Goal: Information Seeking & Learning: Check status

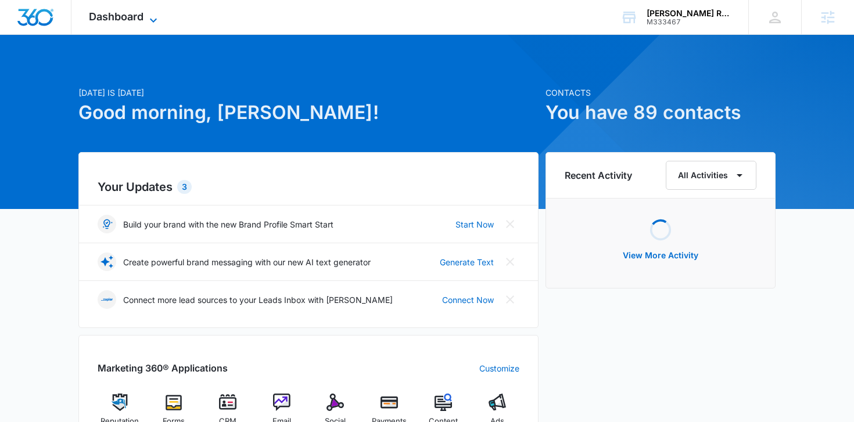
click at [138, 19] on span "Dashboard" at bounding box center [116, 16] width 55 height 12
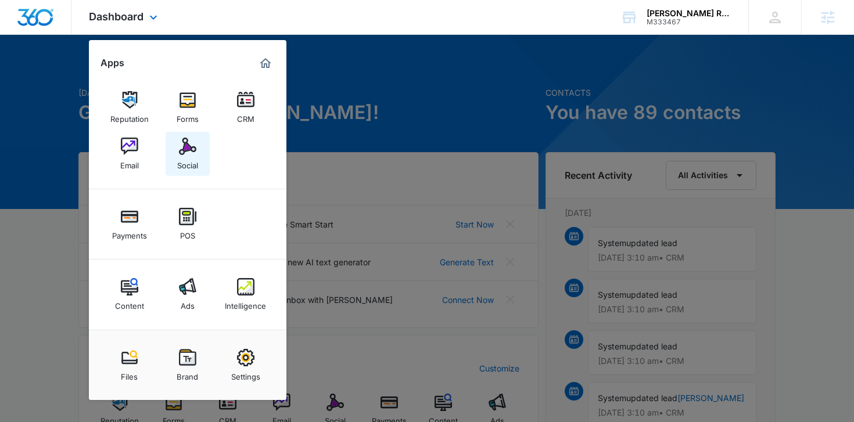
click at [193, 152] on img at bounding box center [187, 146] width 17 height 17
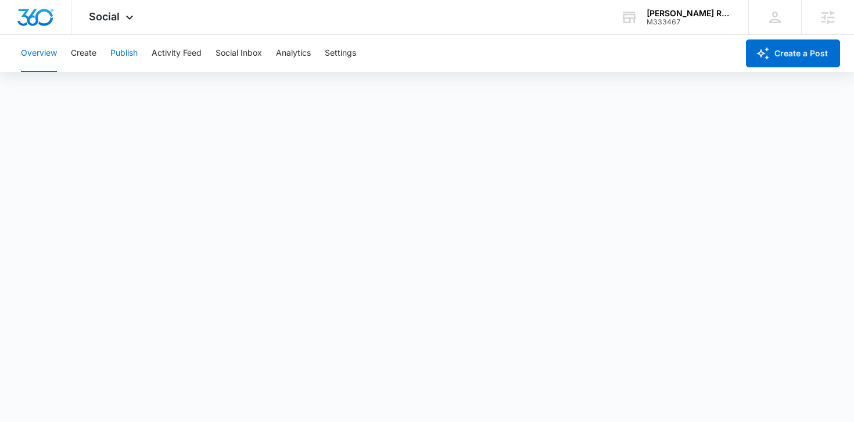
click at [113, 59] on button "Publish" at bounding box center [123, 53] width 27 height 37
click at [94, 48] on button "Create" at bounding box center [84, 53] width 26 height 37
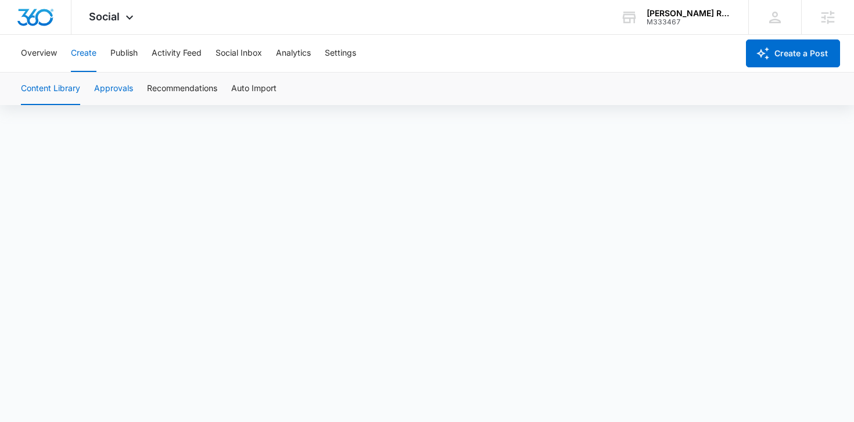
click at [124, 74] on button "Approvals" at bounding box center [113, 89] width 39 height 33
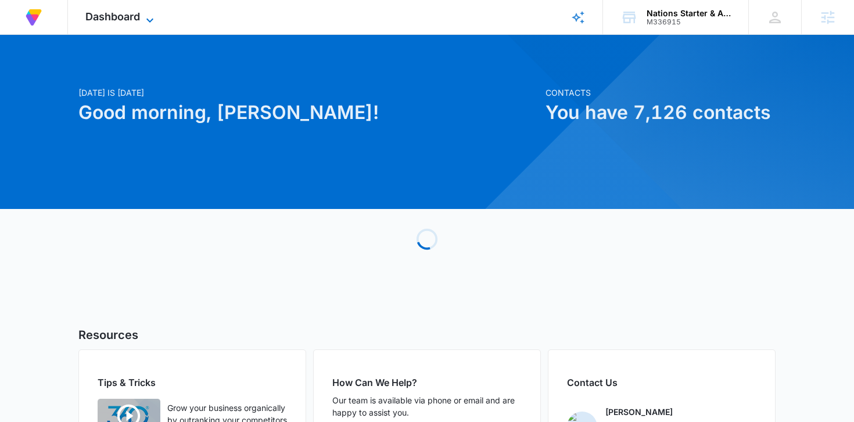
click at [118, 20] on span "Dashboard" at bounding box center [112, 16] width 55 height 12
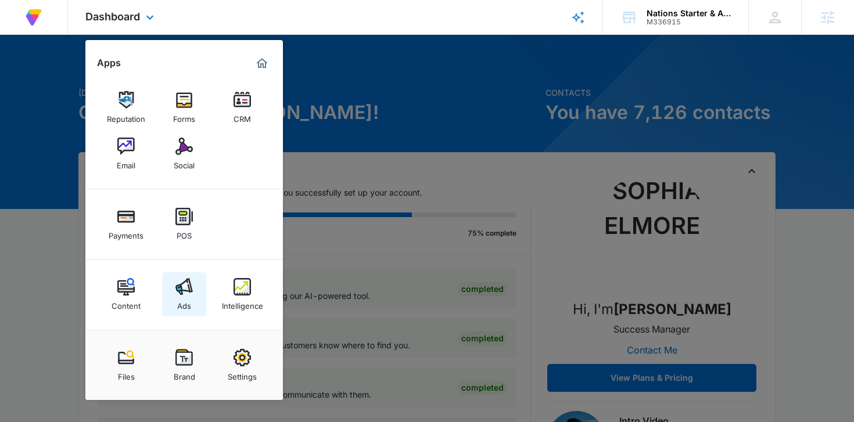
click at [186, 290] on img at bounding box center [183, 286] width 17 height 17
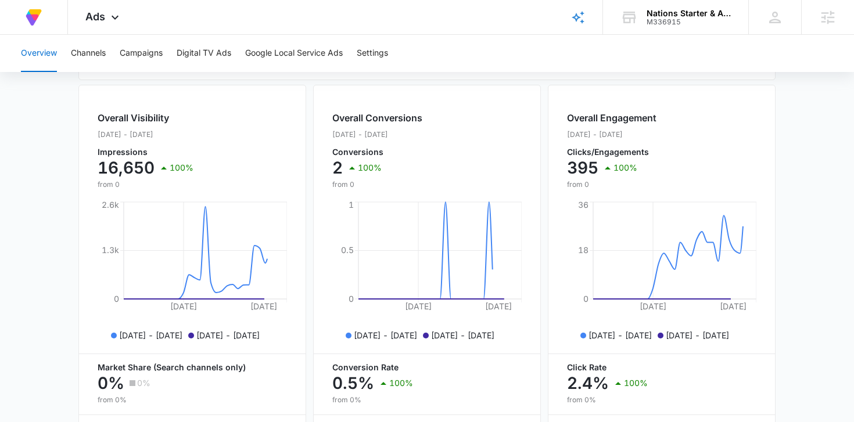
scroll to position [521, 0]
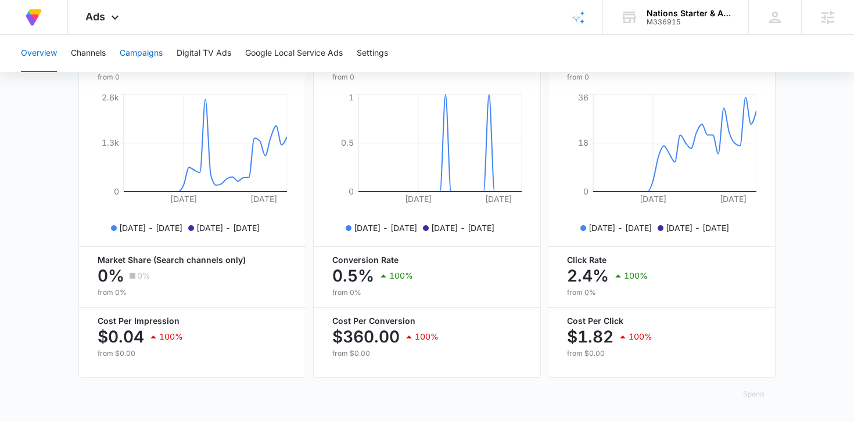
click at [146, 49] on button "Campaigns" at bounding box center [141, 53] width 43 height 37
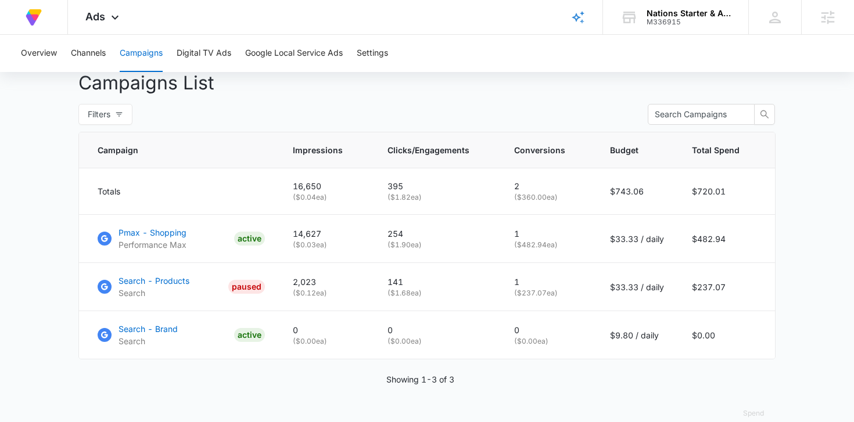
scroll to position [439, 0]
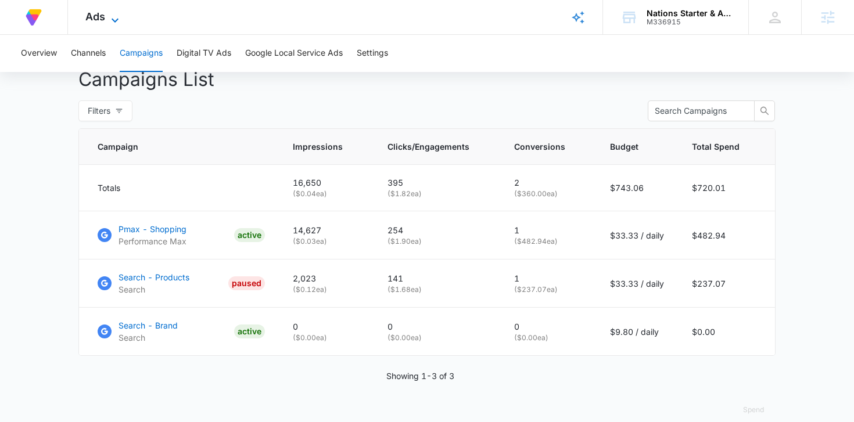
click at [113, 15] on icon at bounding box center [115, 20] width 14 height 14
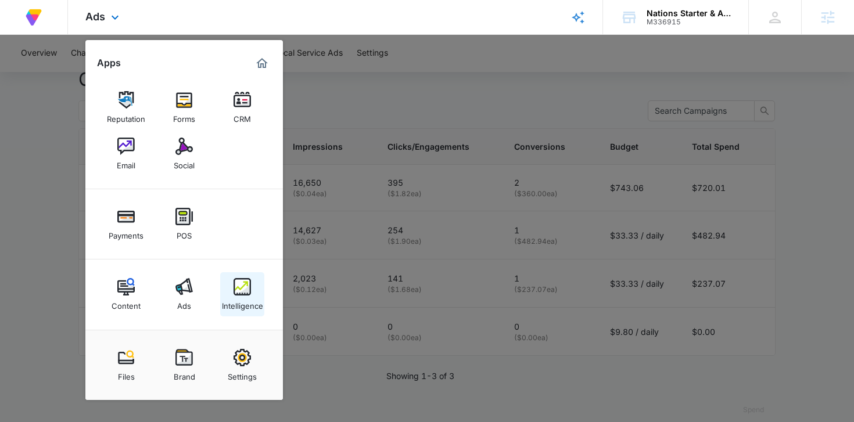
click at [245, 279] on img at bounding box center [242, 286] width 17 height 17
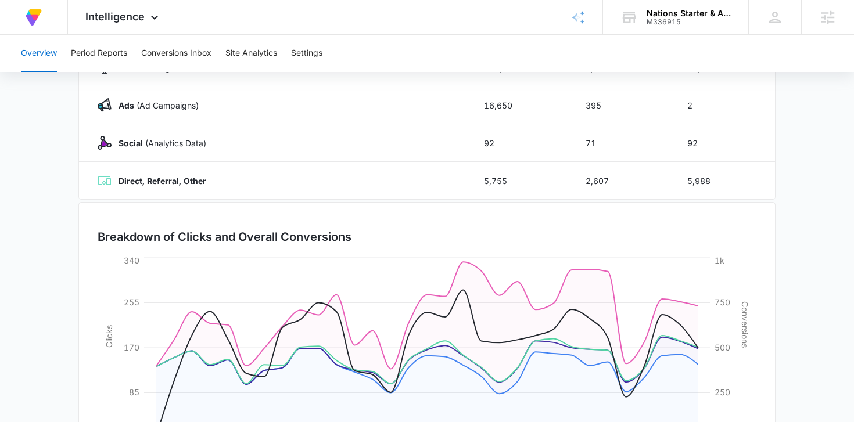
scroll to position [212, 0]
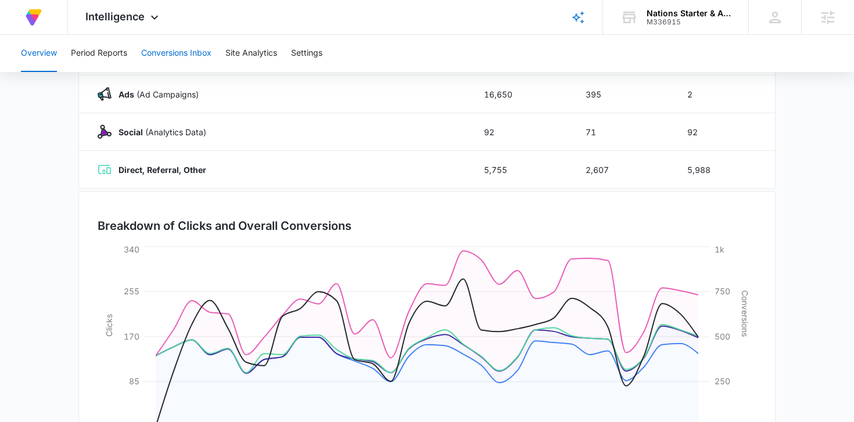
click at [193, 55] on button "Conversions Inbox" at bounding box center [176, 53] width 70 height 37
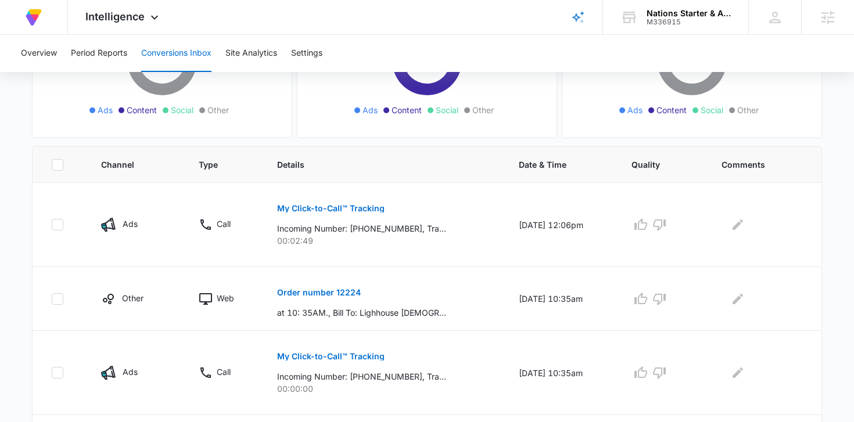
scroll to position [186, 0]
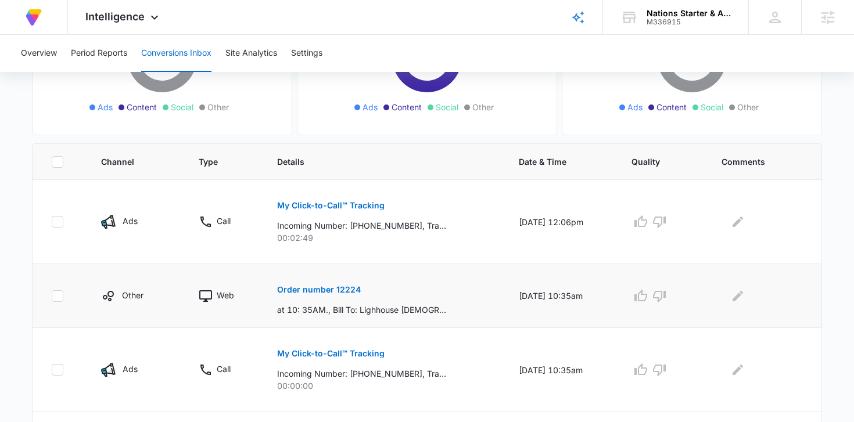
click at [314, 288] on p "Order number 12224" at bounding box center [319, 290] width 84 height 8
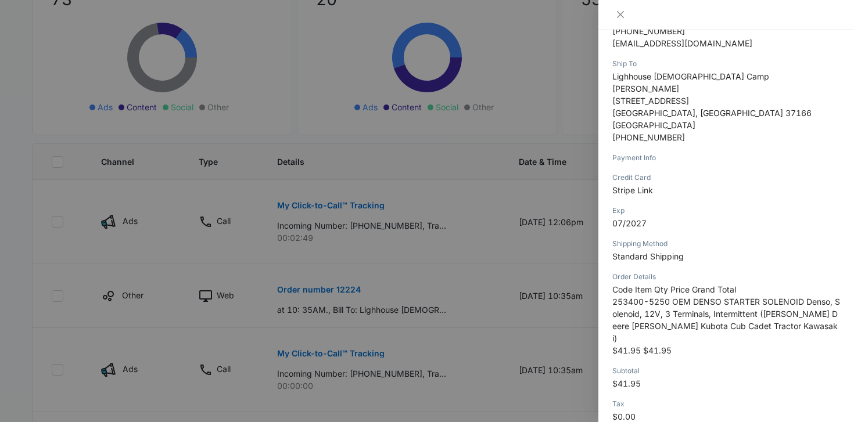
scroll to position [276, 0]
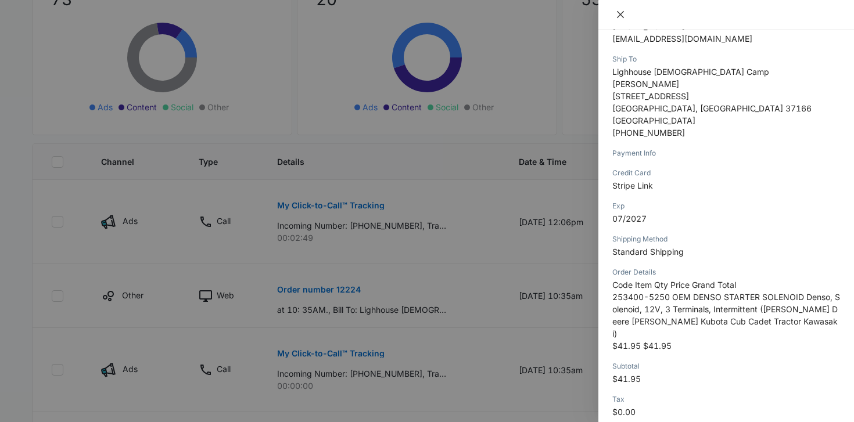
click at [620, 13] on icon "close" at bounding box center [620, 14] width 9 height 9
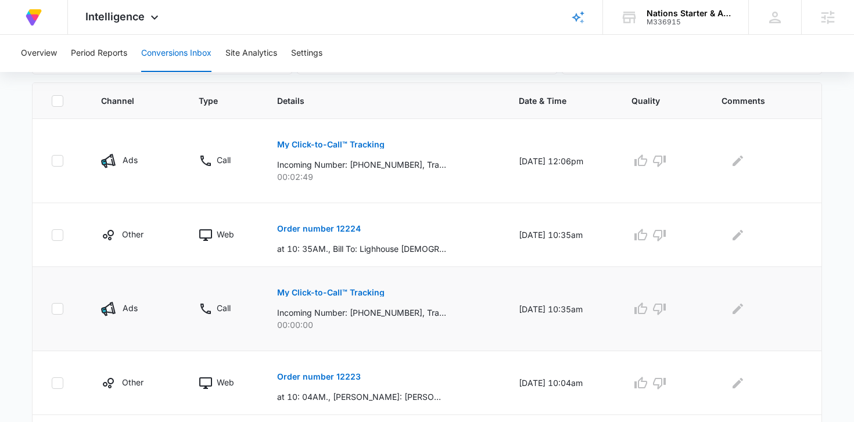
scroll to position [245, 0]
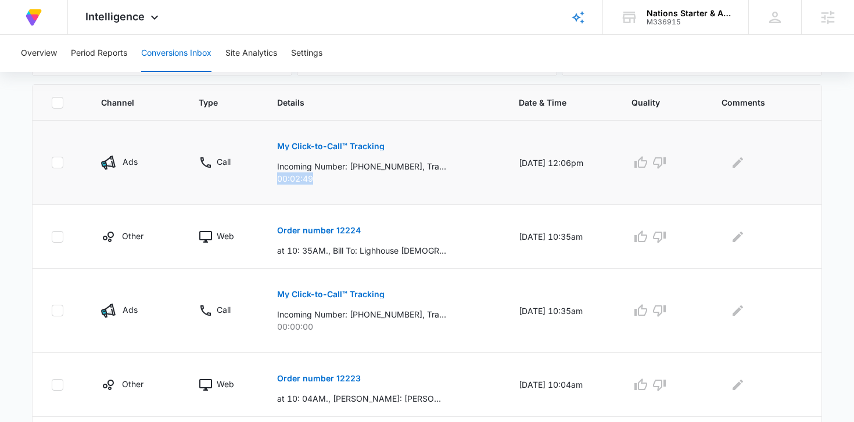
drag, startPoint x: 323, startPoint y: 178, endPoint x: 271, endPoint y: 175, distance: 52.4
click at [277, 175] on p "00:02:49" at bounding box center [383, 179] width 213 height 12
click at [318, 188] on td "My Click-to-Call™ Tracking Incoming Number: +16189205739, Tracking Number: +183…" at bounding box center [383, 163] width 241 height 84
drag, startPoint x: 315, startPoint y: 175, endPoint x: 267, endPoint y: 175, distance: 48.2
click at [267, 175] on td "My Click-to-Call™ Tracking Incoming Number: +16189205739, Tracking Number: +183…" at bounding box center [383, 163] width 241 height 84
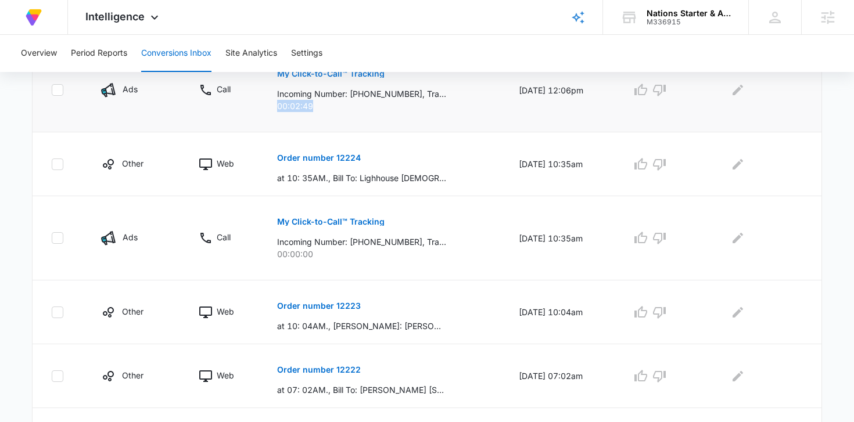
scroll to position [323, 0]
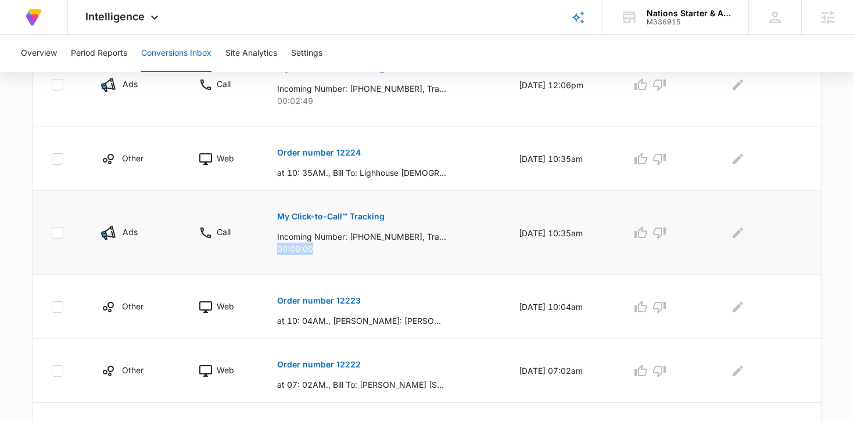
drag, startPoint x: 318, startPoint y: 250, endPoint x: 270, endPoint y: 251, distance: 48.8
click at [270, 251] on td "My Click-to-Call™ Tracking Incoming Number: +15055986623, Tracking Number: +183…" at bounding box center [383, 233] width 241 height 84
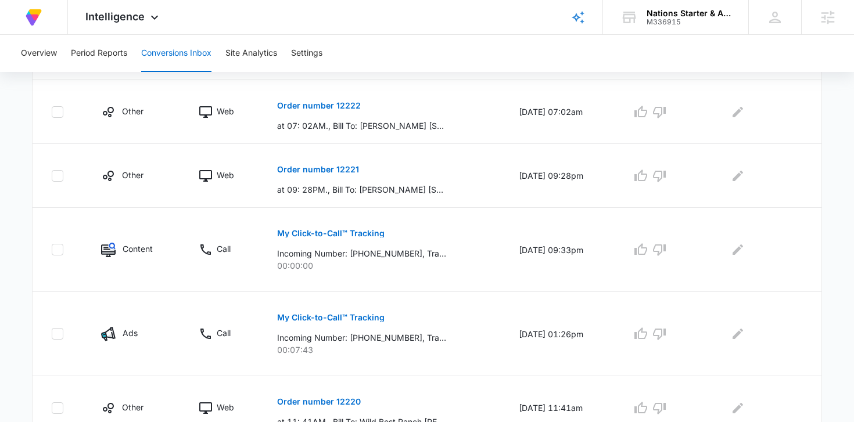
scroll to position [583, 0]
drag, startPoint x: 321, startPoint y: 269, endPoint x: 270, endPoint y: 264, distance: 51.3
click at [270, 265] on td "My Click-to-Call™ Tracking Incoming Number: +13123912196, Tracking Number: +183…" at bounding box center [383, 249] width 241 height 84
drag, startPoint x: 329, startPoint y: 349, endPoint x: 270, endPoint y: 349, distance: 59.8
click at [270, 349] on td "My Click-to-Call™ Tracking Incoming Number: +13105602937, Tracking Number: +183…" at bounding box center [383, 334] width 241 height 84
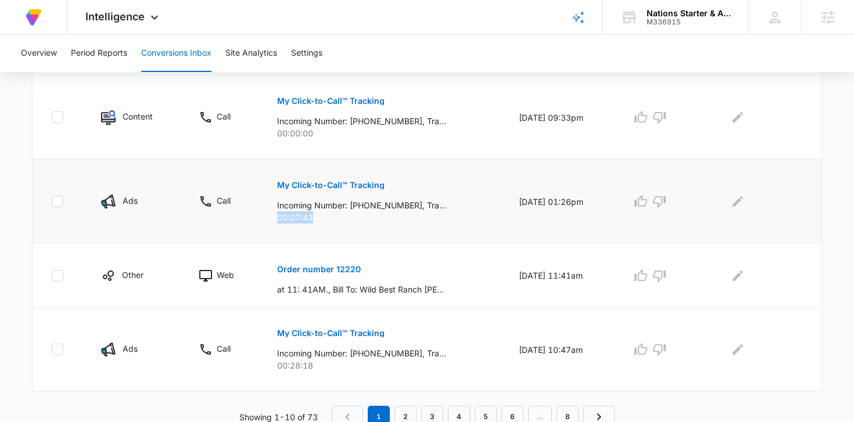
scroll to position [720, 0]
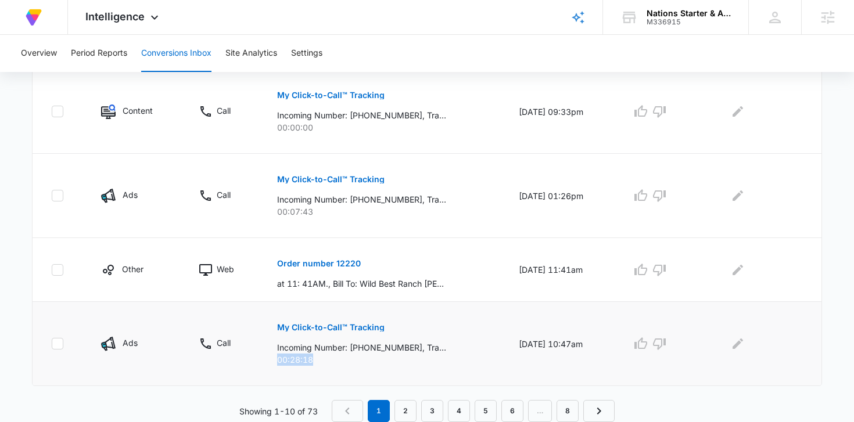
drag, startPoint x: 321, startPoint y: 361, endPoint x: 271, endPoint y: 357, distance: 50.7
click at [277, 358] on p "00:28:18" at bounding box center [383, 360] width 213 height 12
click at [351, 330] on p "My Click-to-Call™ Tracking" at bounding box center [330, 328] width 107 height 8
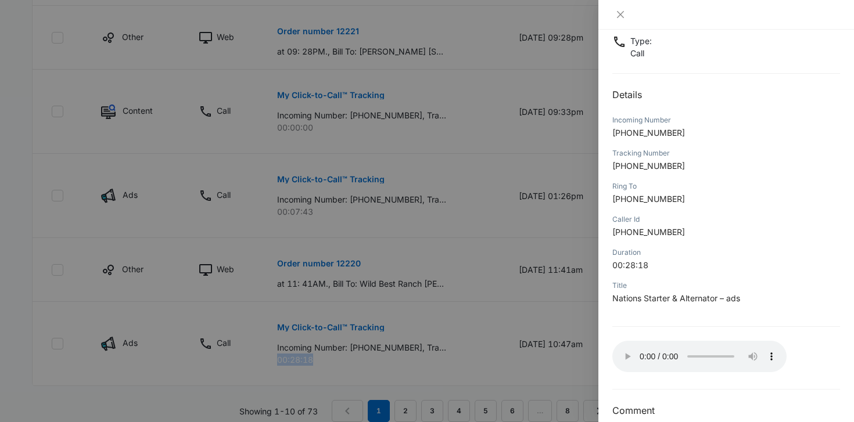
scroll to position [93, 0]
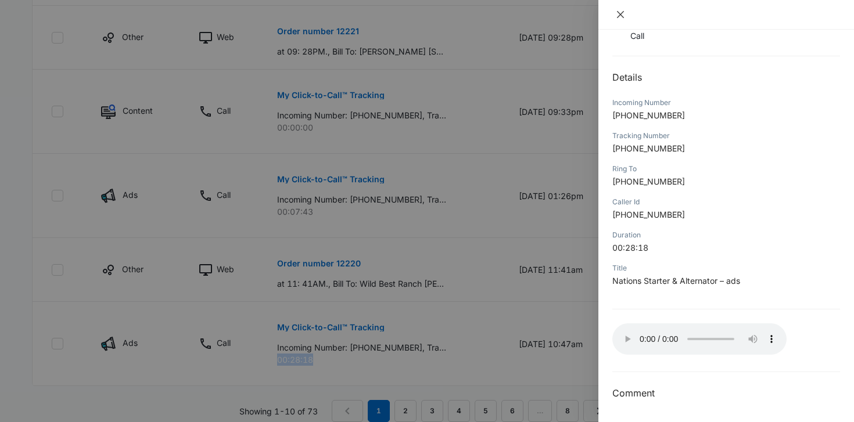
click at [620, 12] on icon "close" at bounding box center [620, 14] width 9 height 9
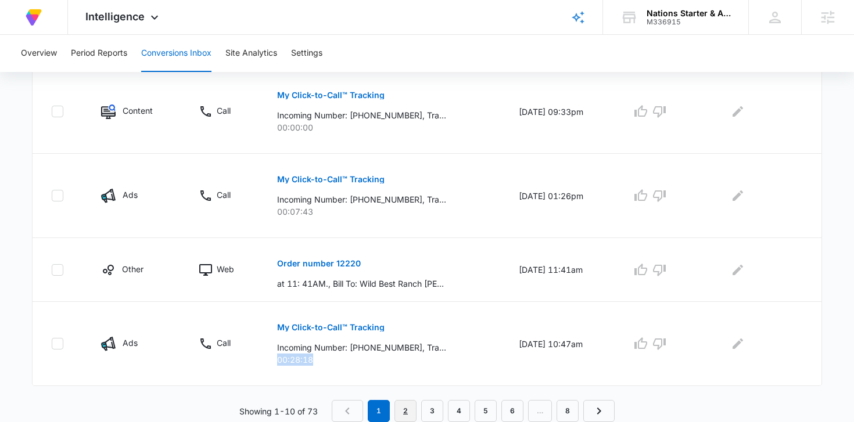
click at [403, 412] on link "2" at bounding box center [405, 411] width 22 height 22
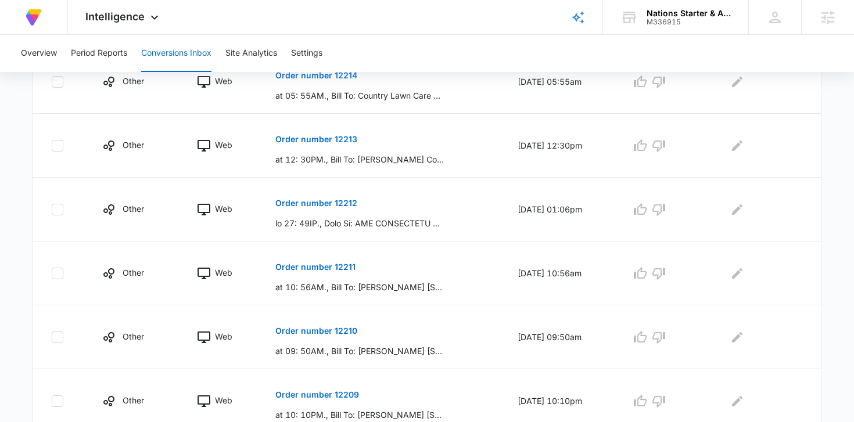
scroll to position [619, 0]
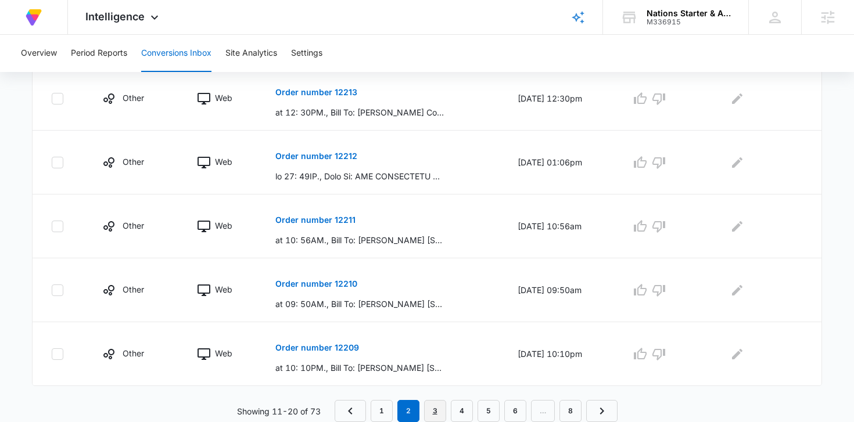
click at [429, 415] on link "3" at bounding box center [435, 411] width 22 height 22
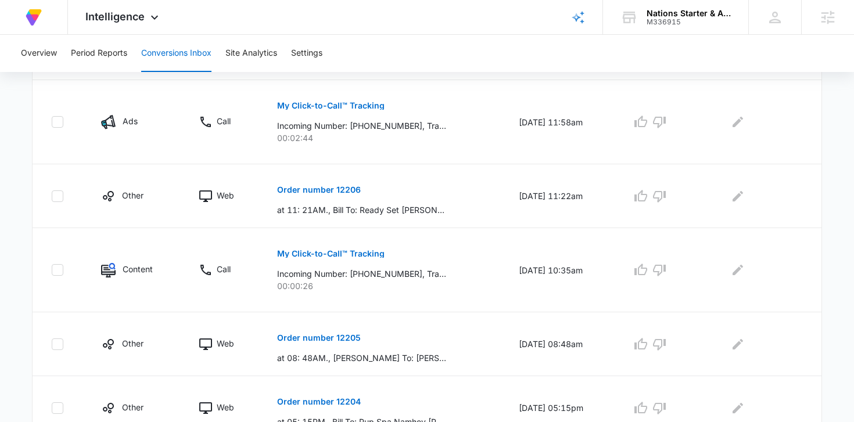
scroll to position [591, 0]
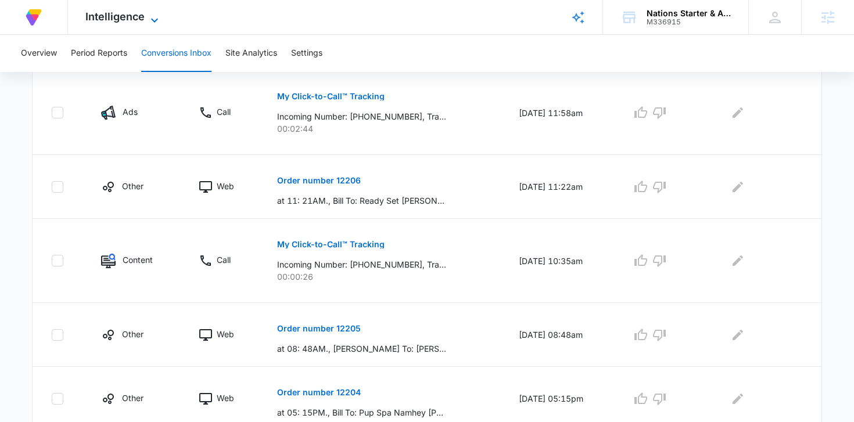
click at [120, 17] on span "Intelligence" at bounding box center [114, 16] width 59 height 12
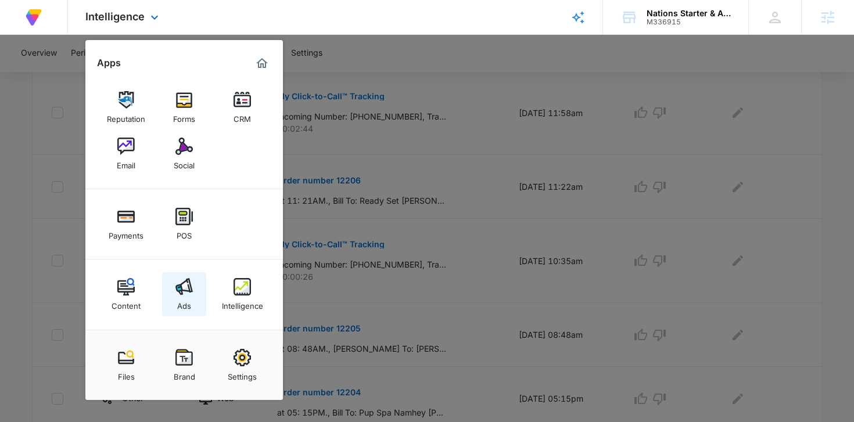
click at [176, 284] on img at bounding box center [183, 286] width 17 height 17
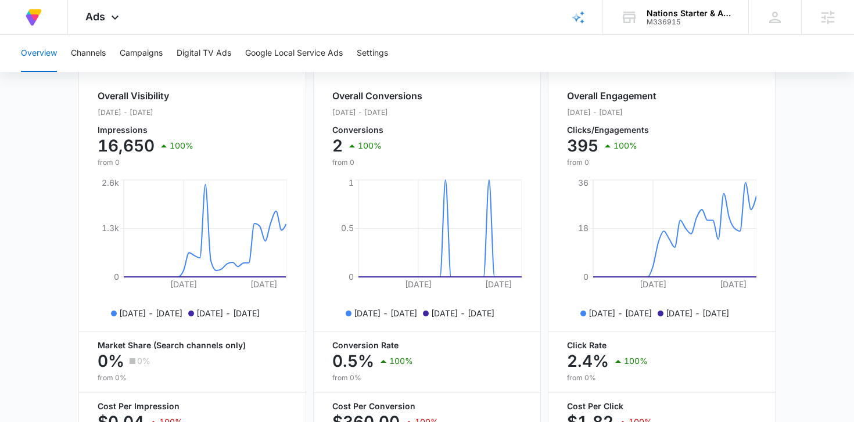
scroll to position [336, 0]
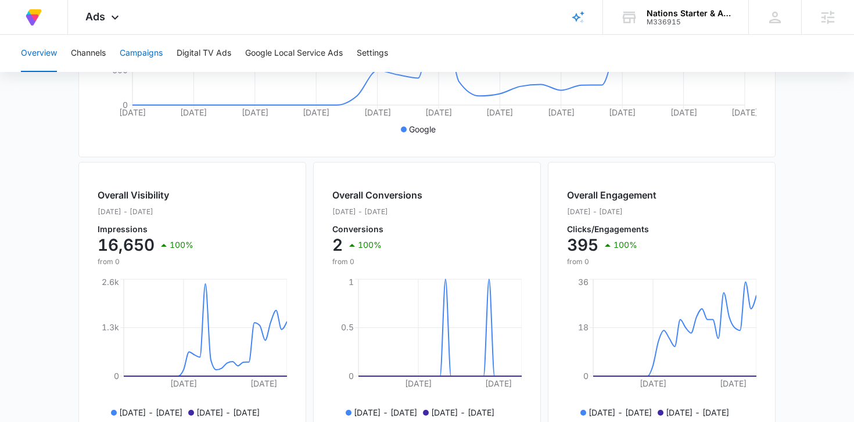
click at [150, 58] on button "Campaigns" at bounding box center [141, 53] width 43 height 37
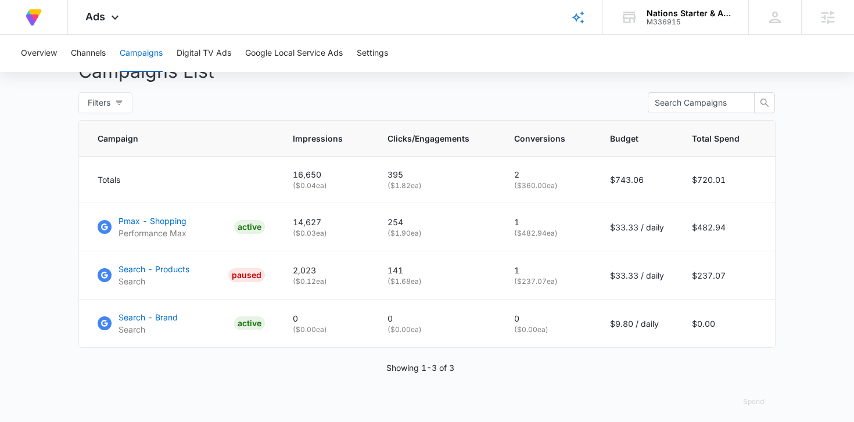
scroll to position [454, 0]
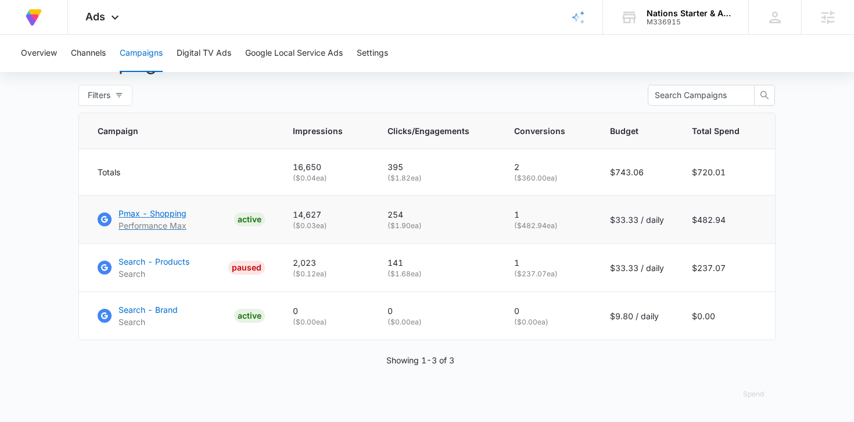
click at [137, 217] on p "Pmax - Shopping" at bounding box center [153, 213] width 68 height 12
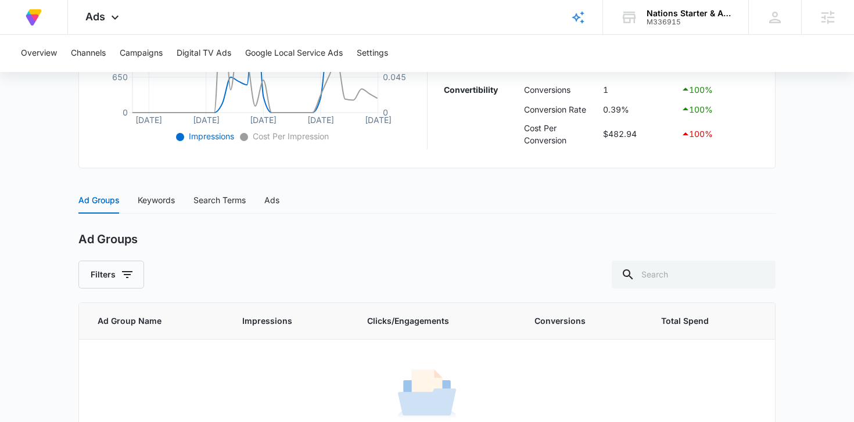
scroll to position [424, 0]
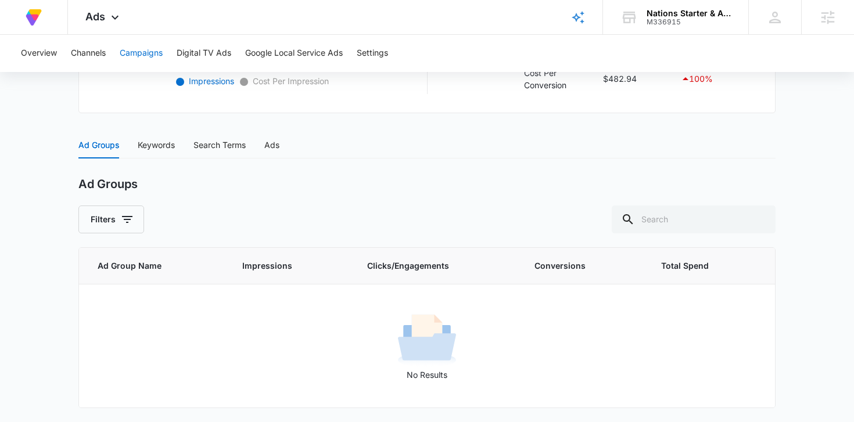
click at [147, 54] on button "Campaigns" at bounding box center [141, 53] width 43 height 37
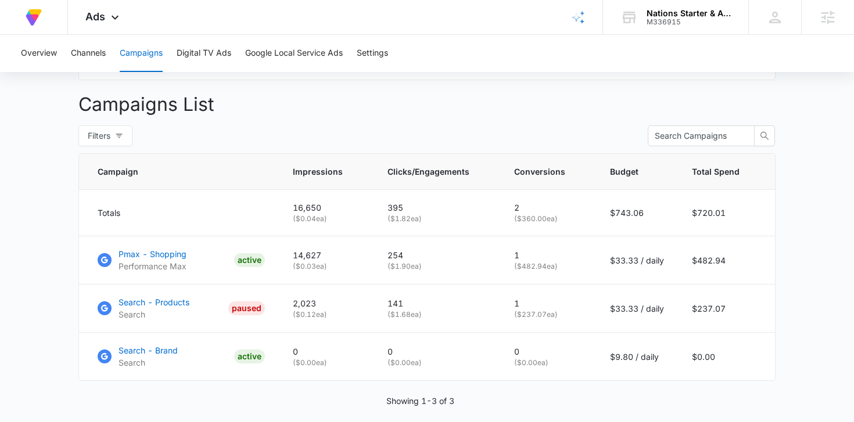
scroll to position [418, 0]
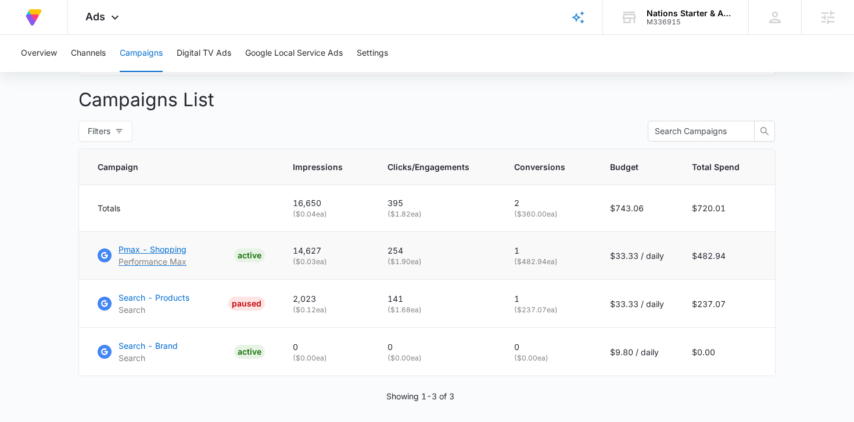
click at [156, 250] on p "Pmax - Shopping" at bounding box center [153, 249] width 68 height 12
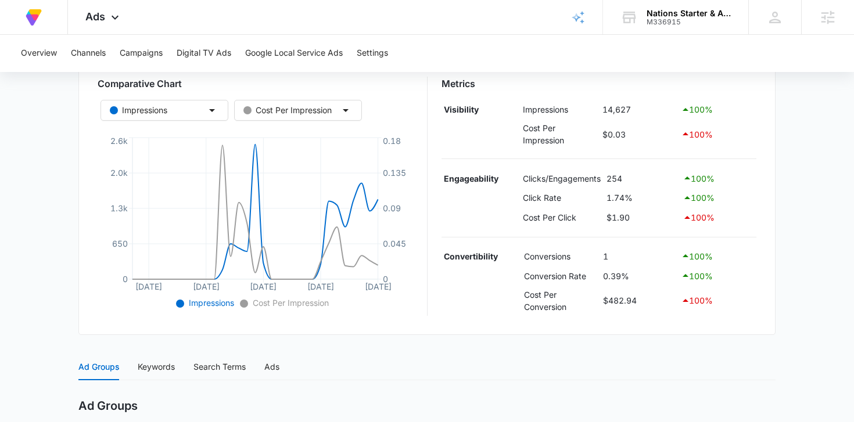
scroll to position [199, 0]
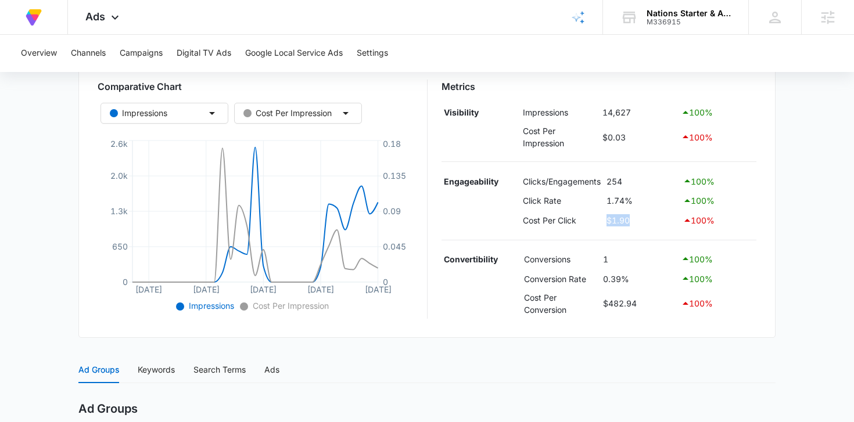
drag, startPoint x: 643, startPoint y: 221, endPoint x: 605, endPoint y: 218, distance: 37.3
click at [605, 218] on td "$1.90" at bounding box center [642, 221] width 76 height 20
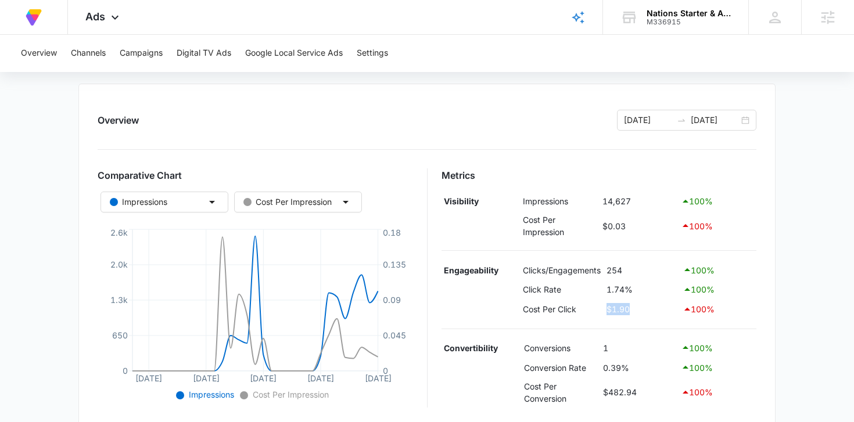
scroll to position [105, 0]
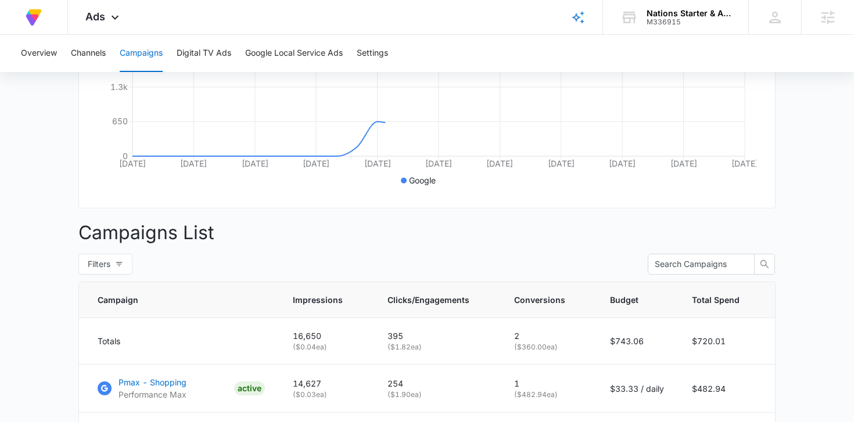
scroll to position [454, 0]
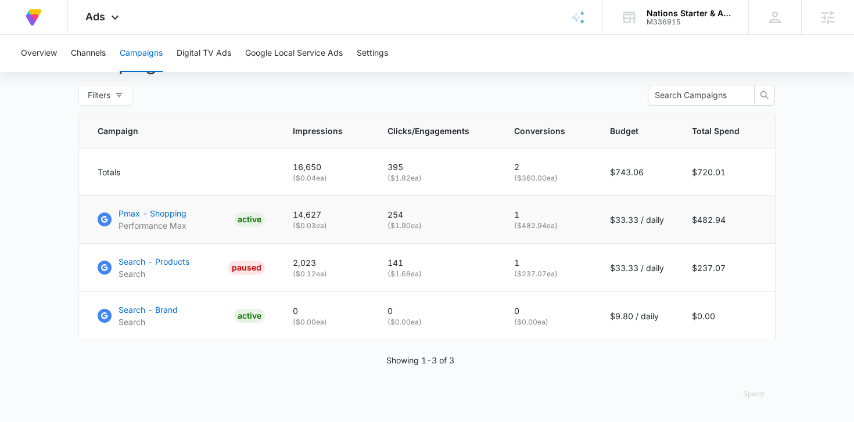
drag, startPoint x: 669, startPoint y: 220, endPoint x: 612, endPoint y: 215, distance: 57.2
click at [612, 215] on td "$33.33 / daily" at bounding box center [637, 220] width 82 height 48
click at [168, 214] on p "Pmax - Shopping" at bounding box center [153, 213] width 68 height 12
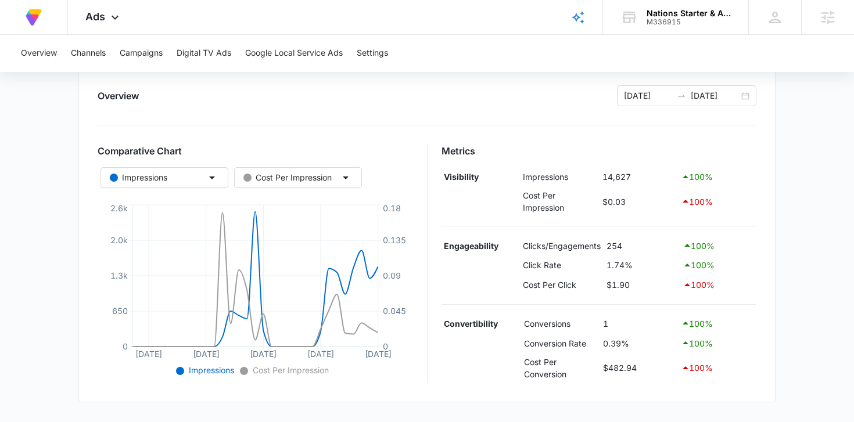
scroll to position [139, 0]
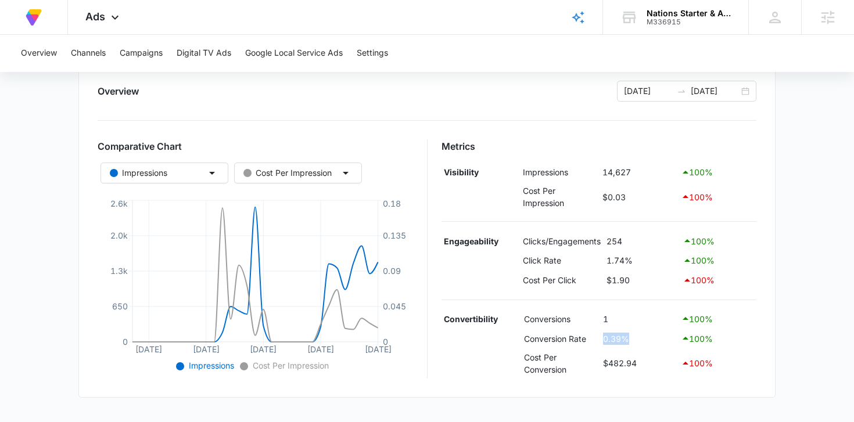
drag, startPoint x: 633, startPoint y: 342, endPoint x: 599, endPoint y: 340, distance: 34.4
click at [599, 340] on tr "Conversion Rate 0.39% 100 %" at bounding box center [599, 339] width 315 height 20
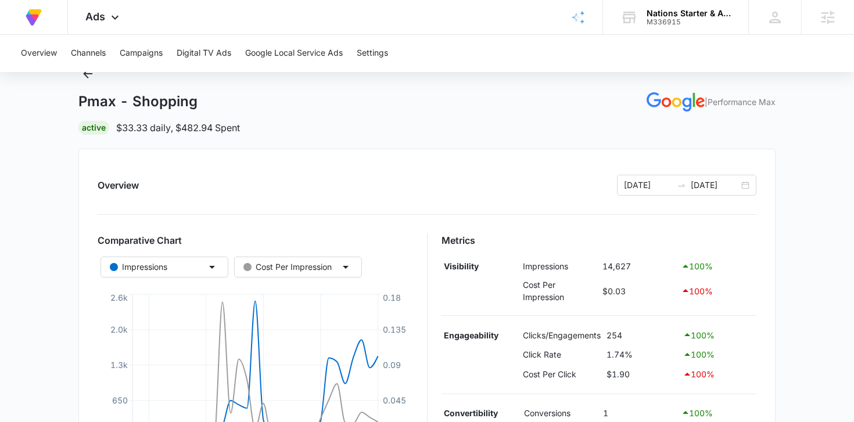
scroll to position [0, 0]
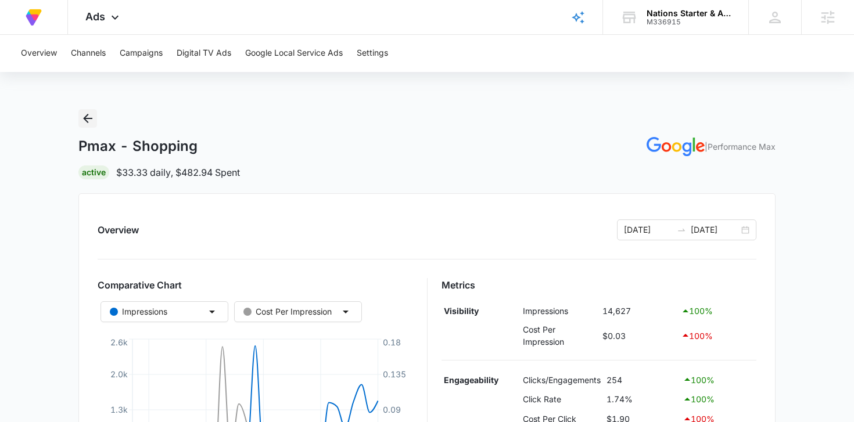
click at [94, 119] on icon "Back" at bounding box center [88, 119] width 14 height 14
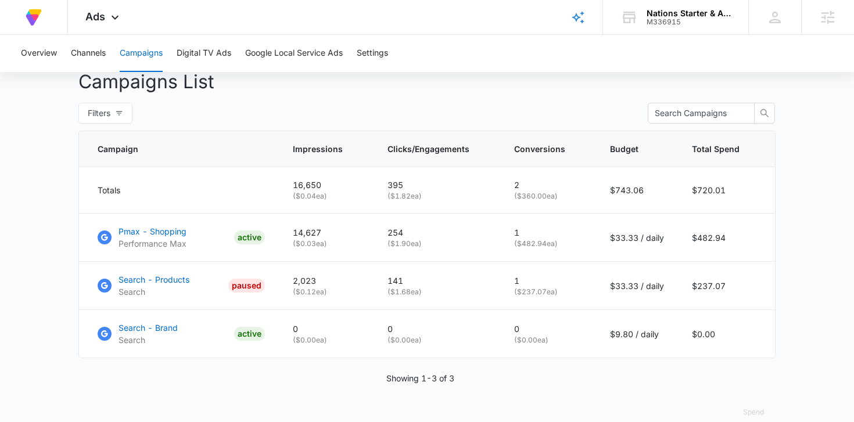
scroll to position [437, 0]
click at [105, 13] on span "Ads" at bounding box center [95, 16] width 20 height 12
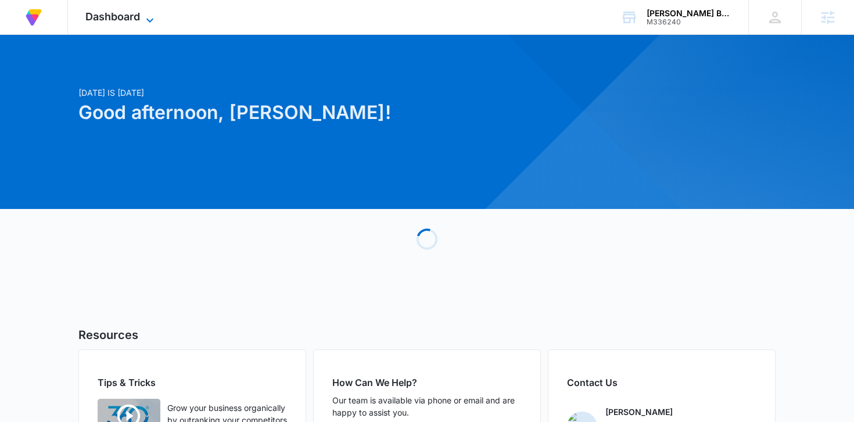
click at [149, 22] on icon at bounding box center [150, 20] width 14 height 14
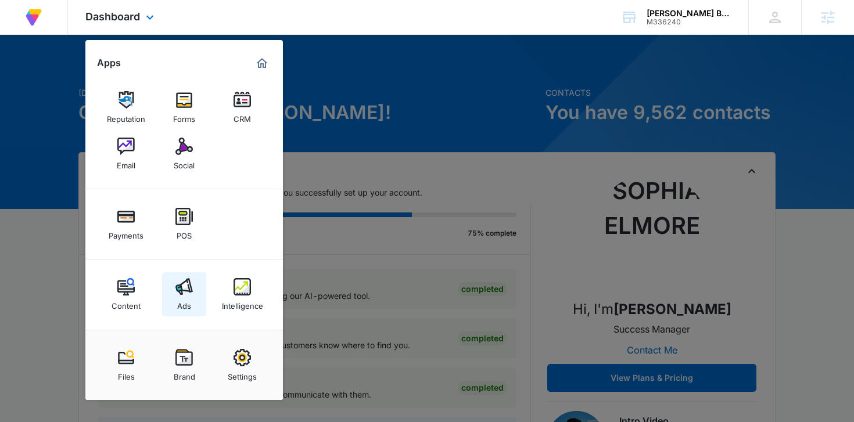
click at [185, 292] on img at bounding box center [183, 286] width 17 height 17
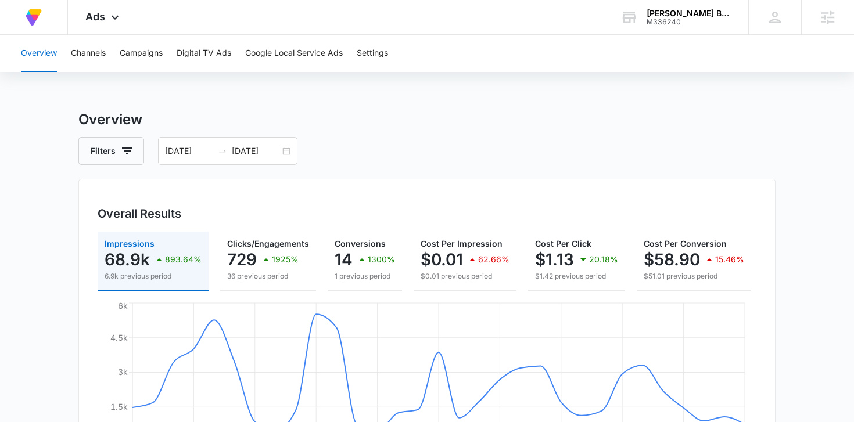
scroll to position [21, 0]
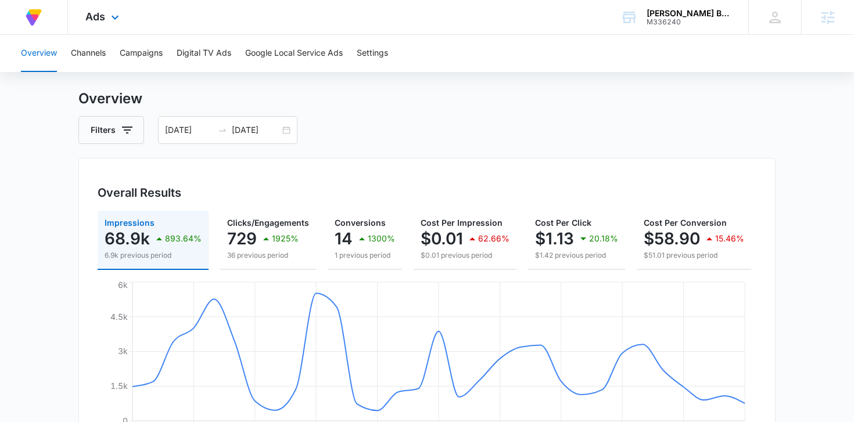
click at [104, 3] on div "Ads Apps Reputation Forms CRM Email Social Payments POS Content Ads Intelligenc…" at bounding box center [103, 17] width 71 height 34
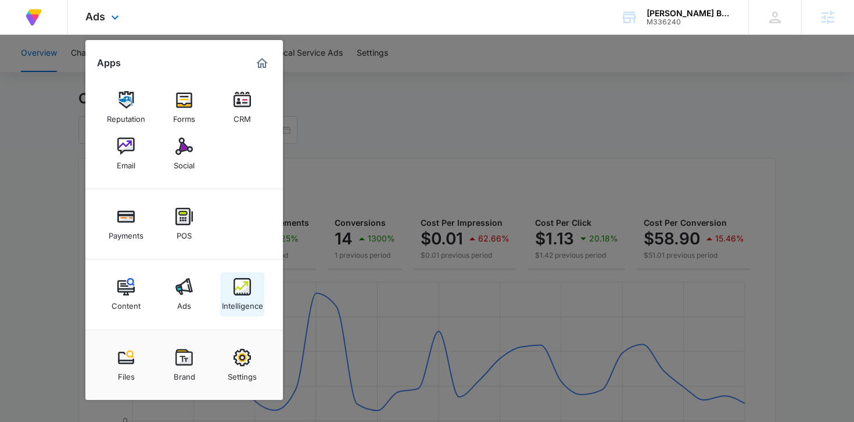
click at [241, 289] on img at bounding box center [242, 286] width 17 height 17
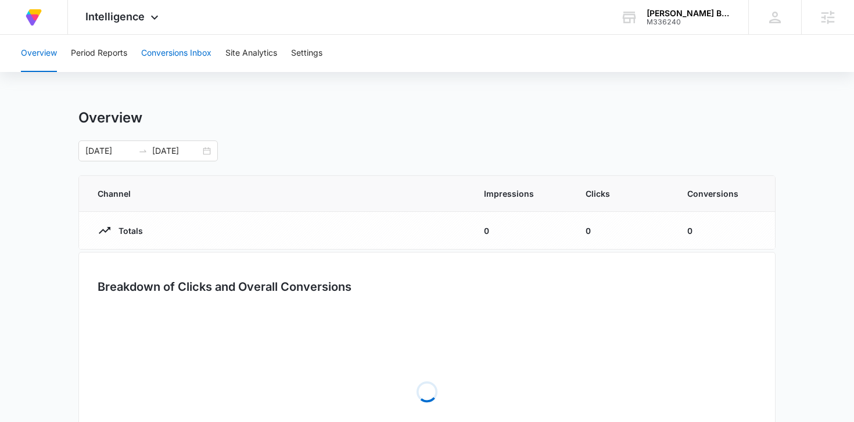
click at [182, 52] on button "Conversions Inbox" at bounding box center [176, 53] width 70 height 37
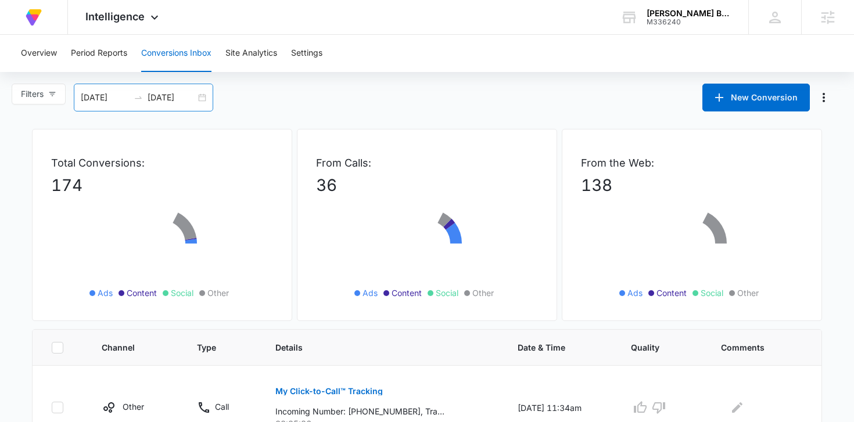
click at [206, 99] on div "[DATE] [DATE]" at bounding box center [143, 98] width 139 height 28
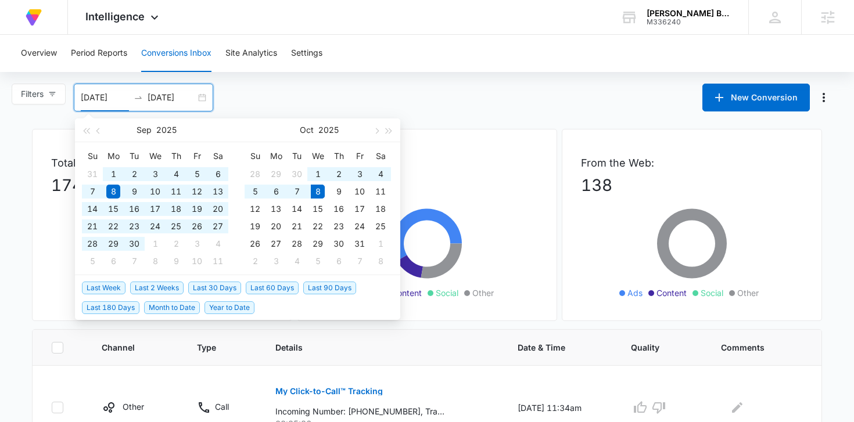
click at [270, 284] on span "Last 60 Days" at bounding box center [272, 288] width 53 height 13
type input "[DATE]"
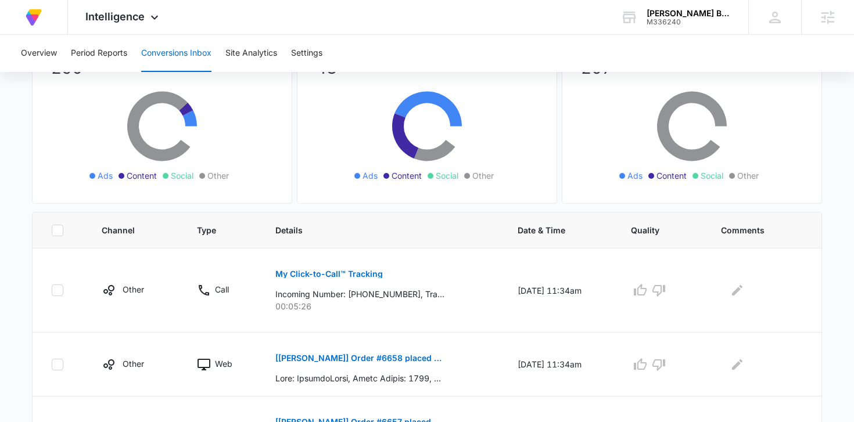
scroll to position [165, 0]
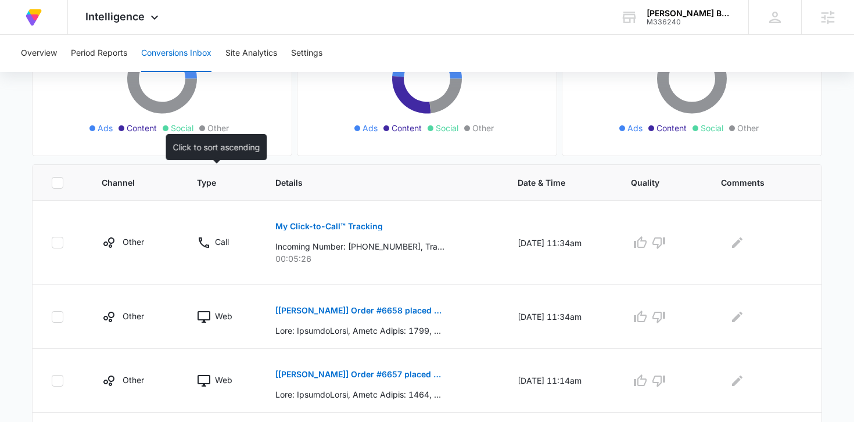
click at [198, 181] on span "Type" at bounding box center [214, 183] width 34 height 12
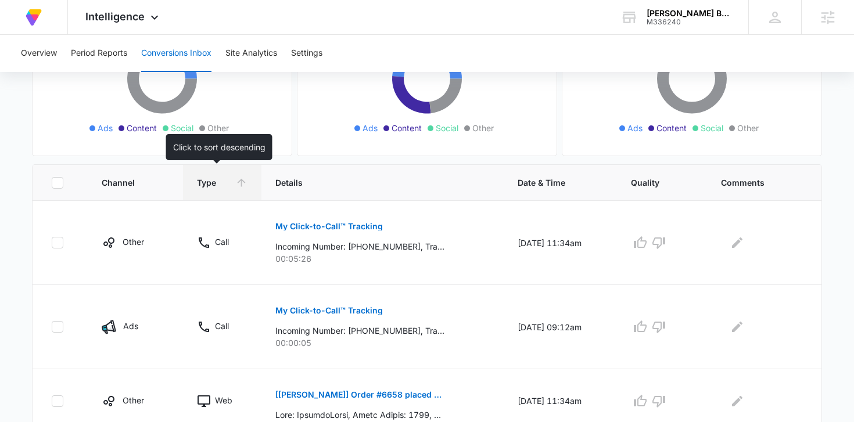
click at [198, 180] on span "Type" at bounding box center [214, 183] width 34 height 12
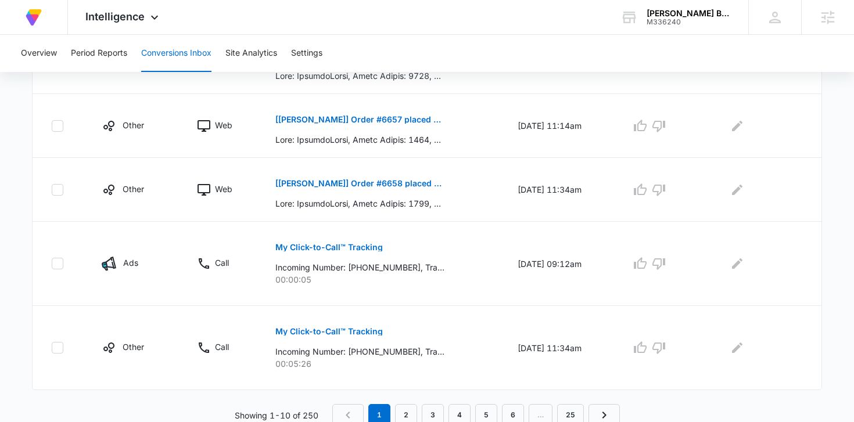
scroll to position [659, 0]
